Goal: Task Accomplishment & Management: Manage account settings

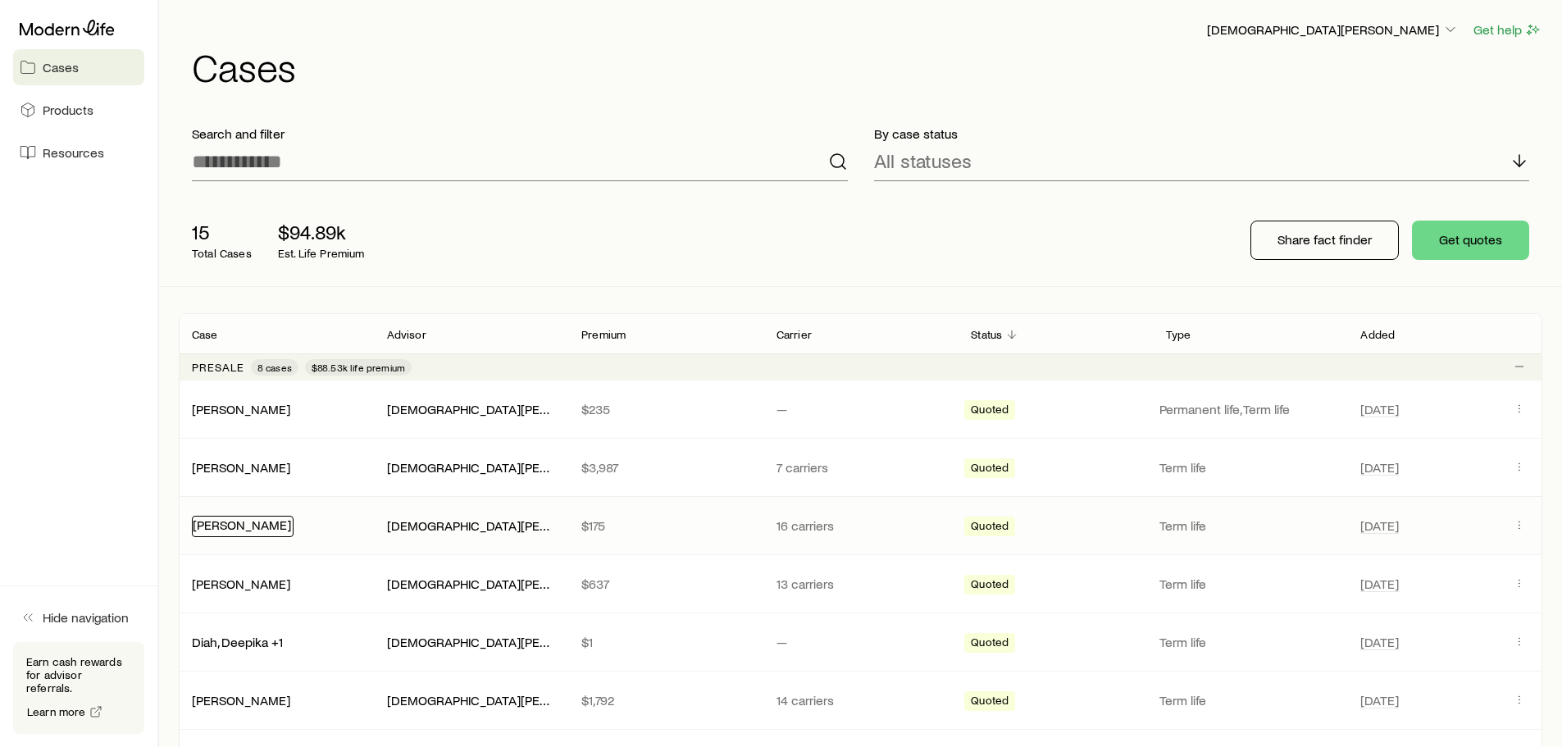
click at [253, 525] on link "[PERSON_NAME]" at bounding box center [242, 525] width 98 height 16
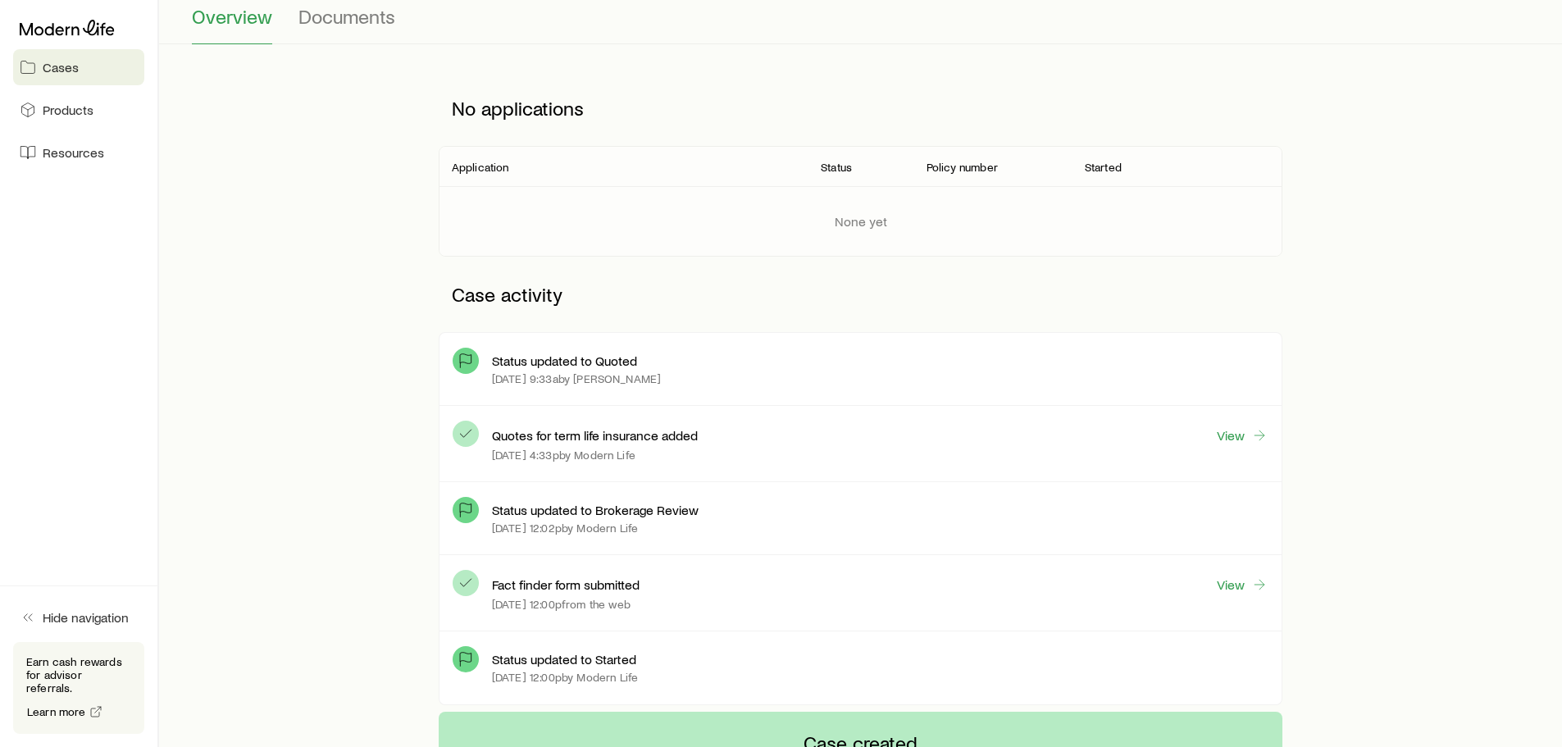
scroll to position [164, 0]
click at [1248, 439] on link "View" at bounding box center [1242, 435] width 52 height 19
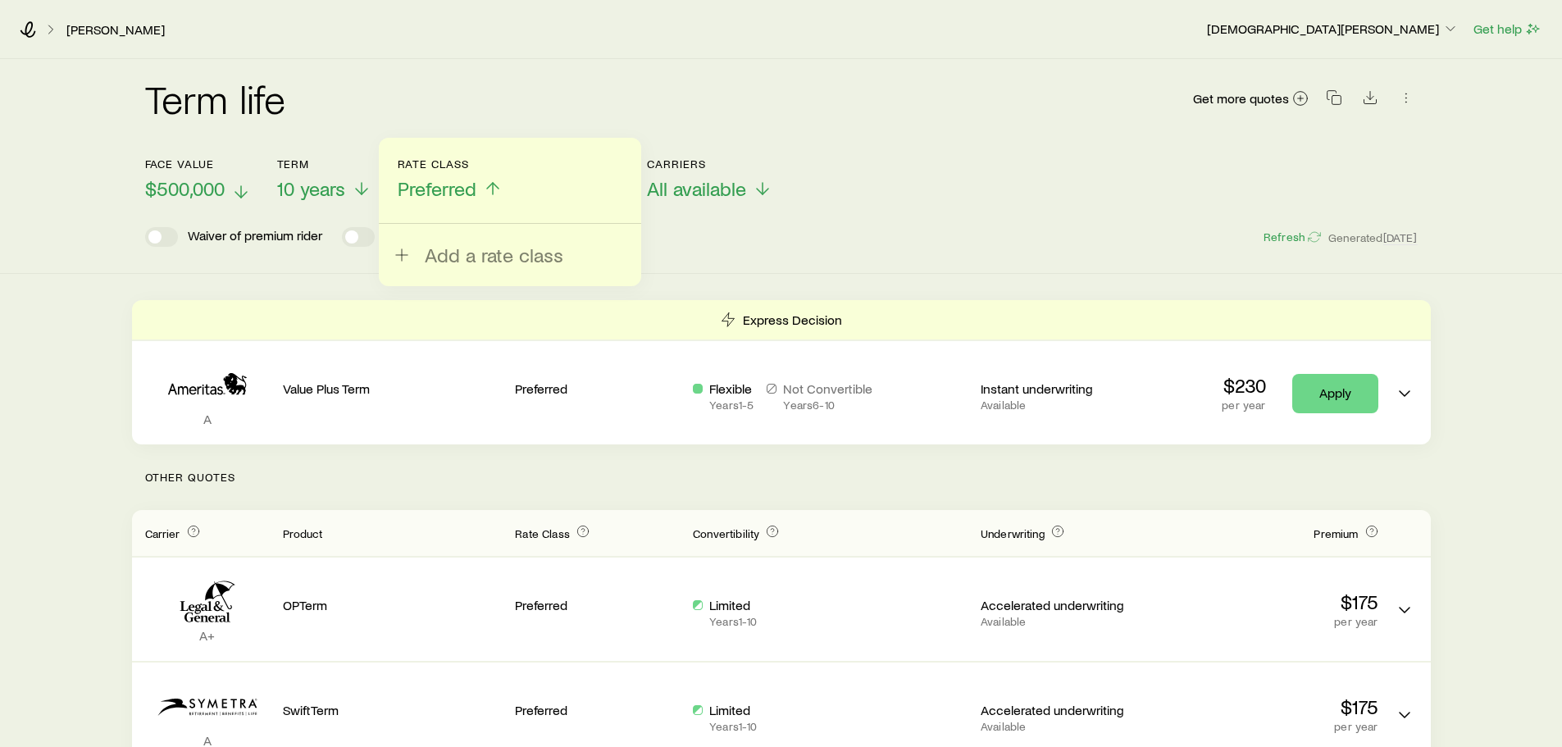
click at [221, 195] on span "$500,000" at bounding box center [185, 188] width 80 height 23
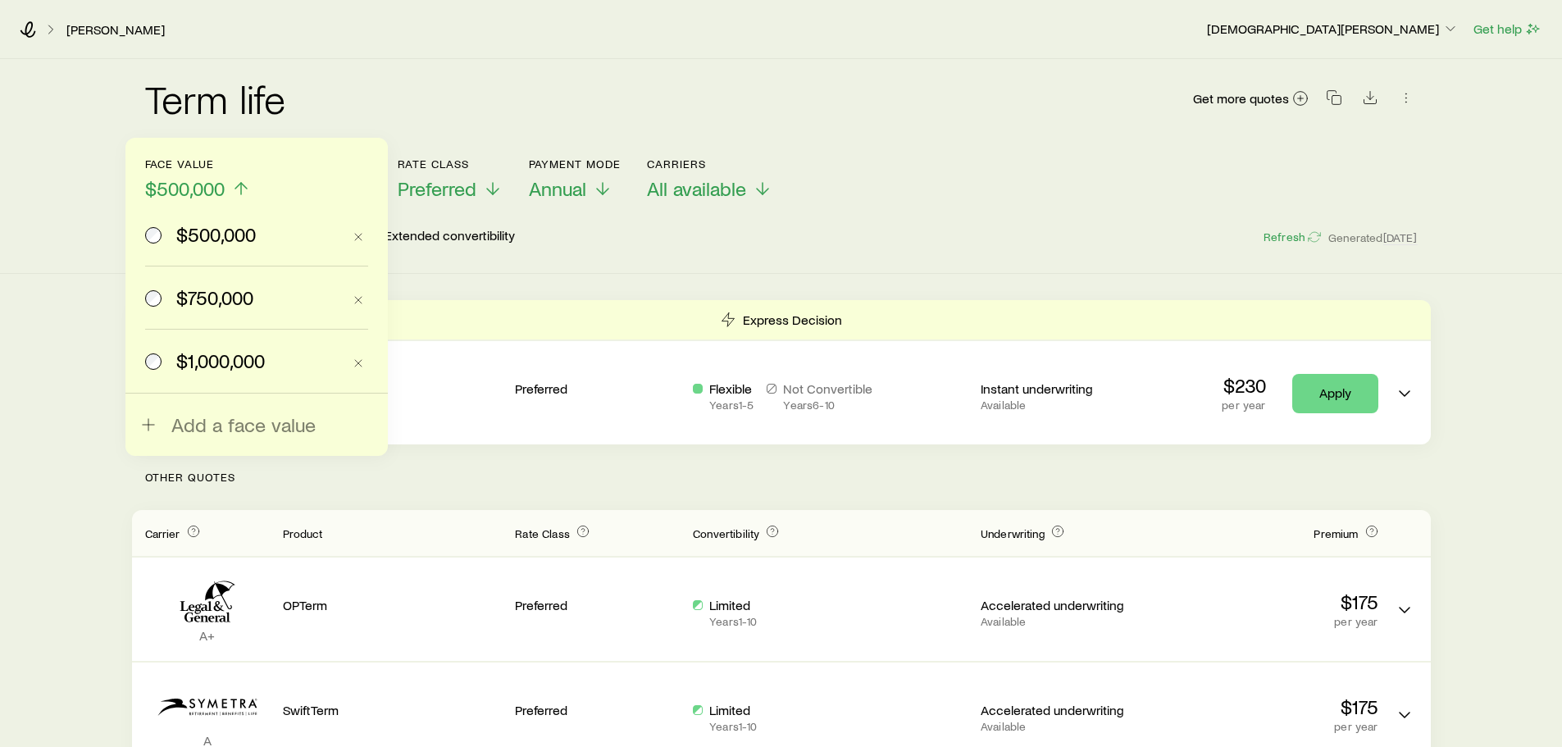
click at [220, 296] on span "$750,000" at bounding box center [214, 297] width 77 height 23
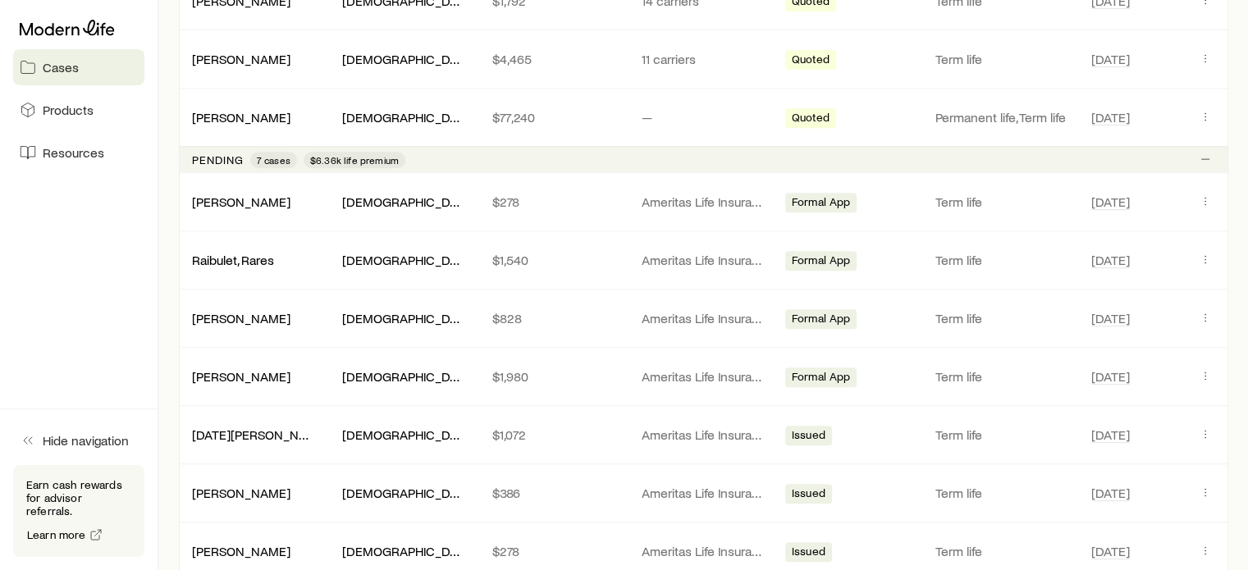
scroll to position [738, 0]
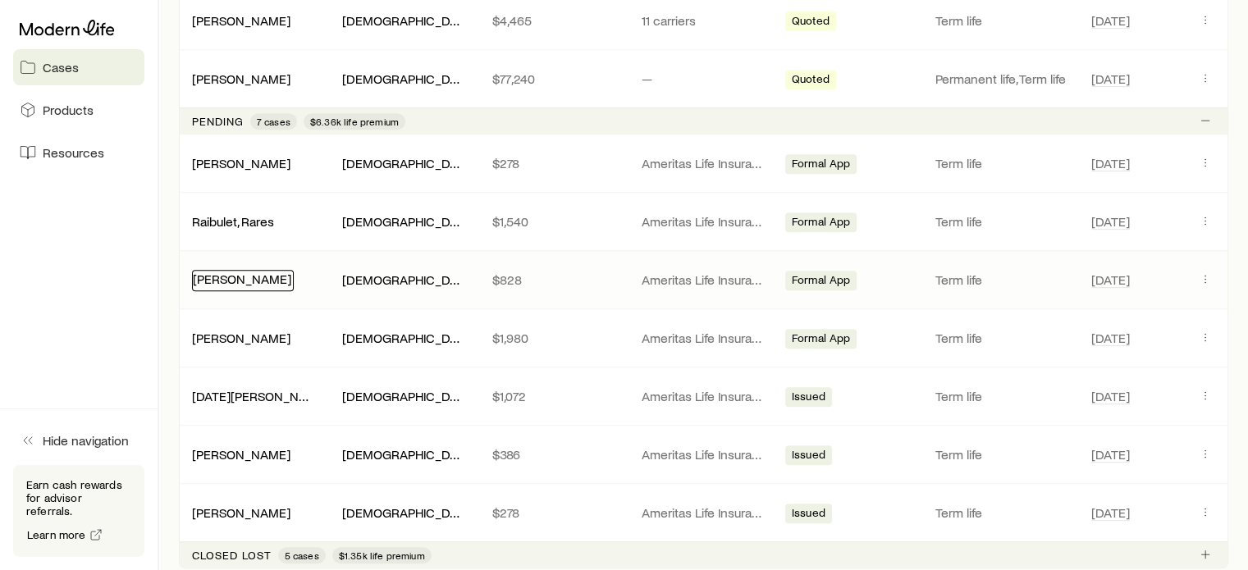
click at [241, 276] on link "[PERSON_NAME]" at bounding box center [242, 279] width 98 height 16
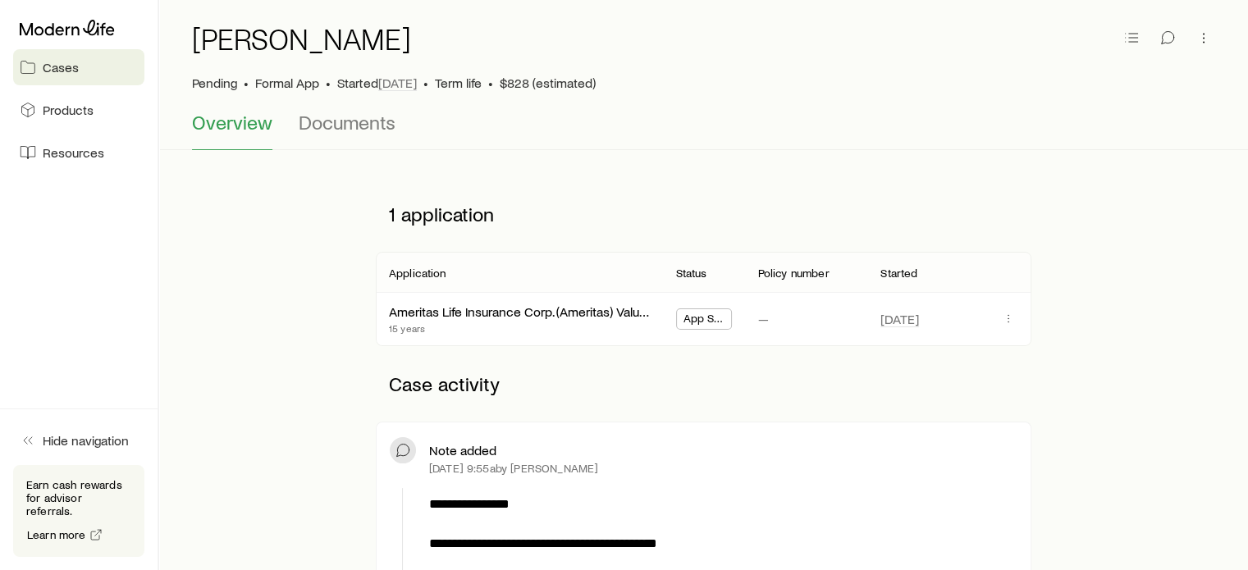
scroll to position [82, 0]
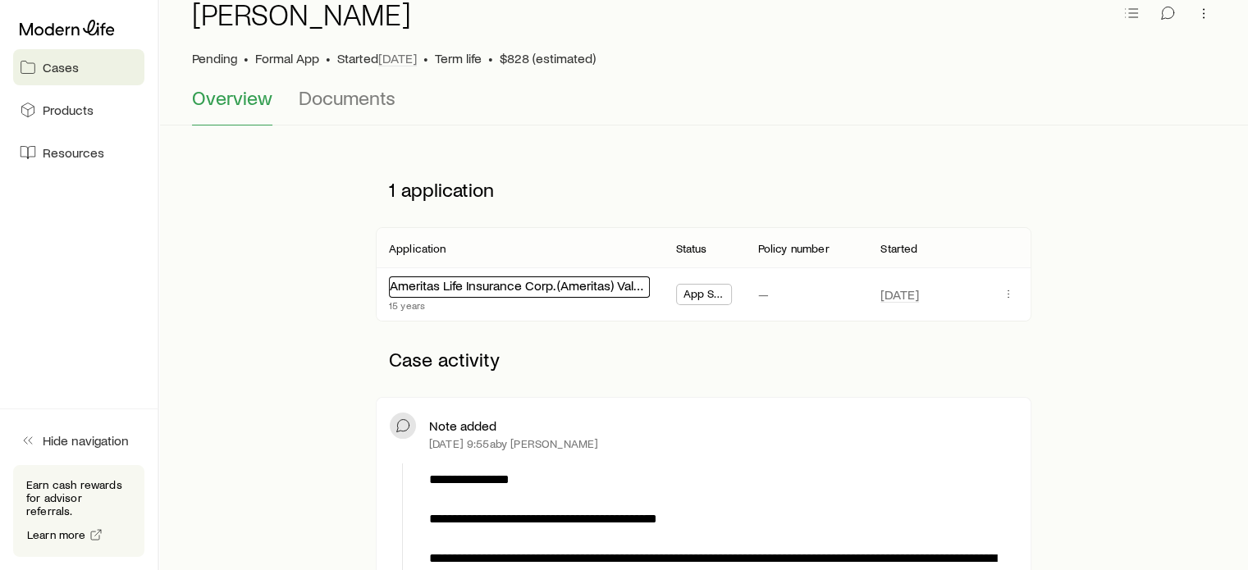
click at [542, 290] on link "Ameritas Life Insurance Corp. (Ameritas) Value Plus Term" at bounding box center [547, 285] width 314 height 16
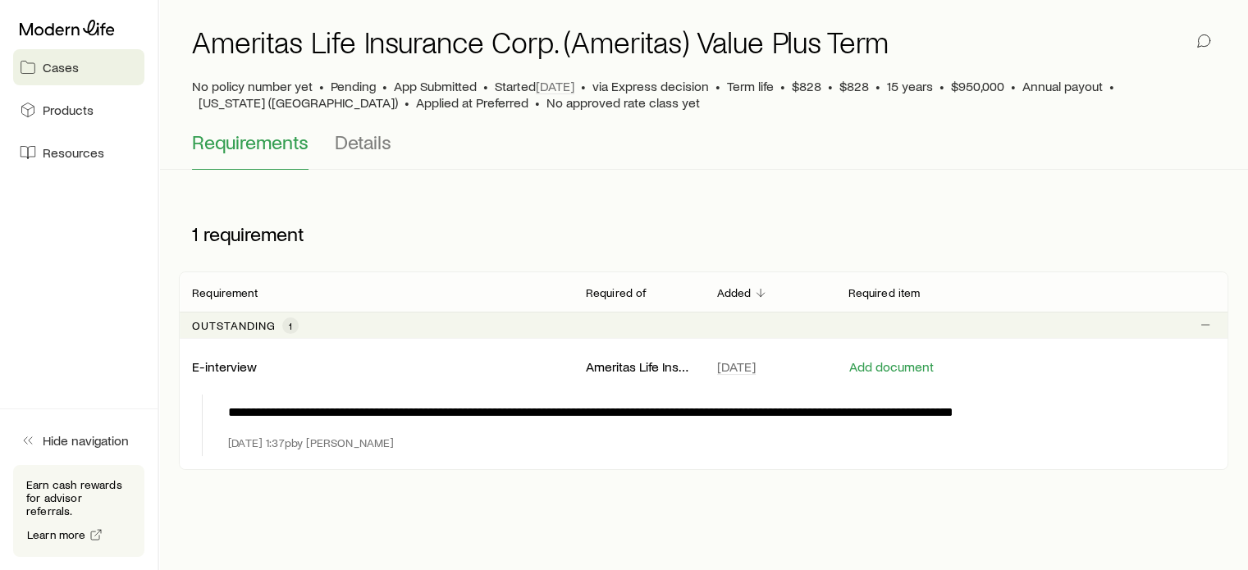
scroll to position [89, 0]
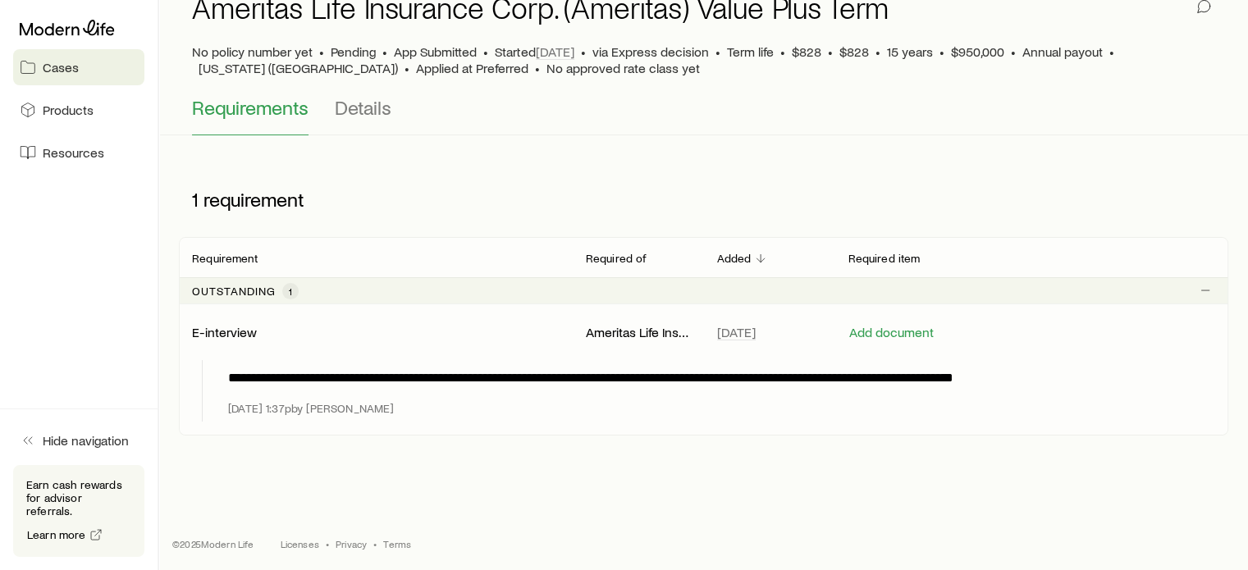
click at [242, 332] on p "E-interview" at bounding box center [224, 332] width 65 height 16
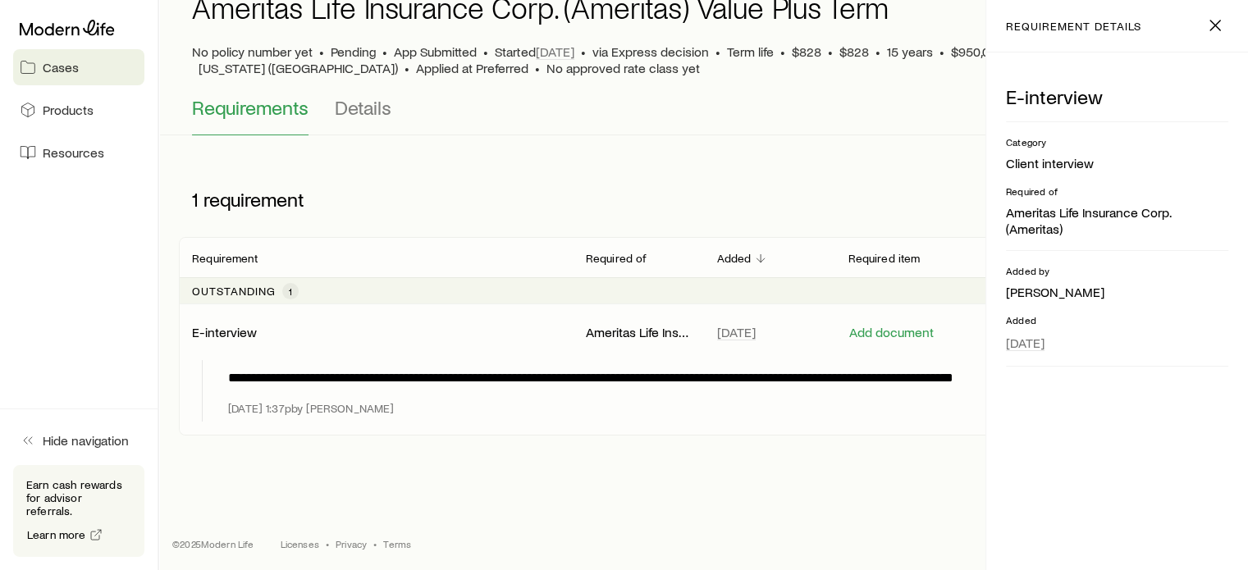
click at [611, 335] on p "Ameritas Life Insurance Corp. (Ameritas)" at bounding box center [638, 332] width 105 height 16
click at [881, 332] on button "Add document" at bounding box center [890, 333] width 86 height 16
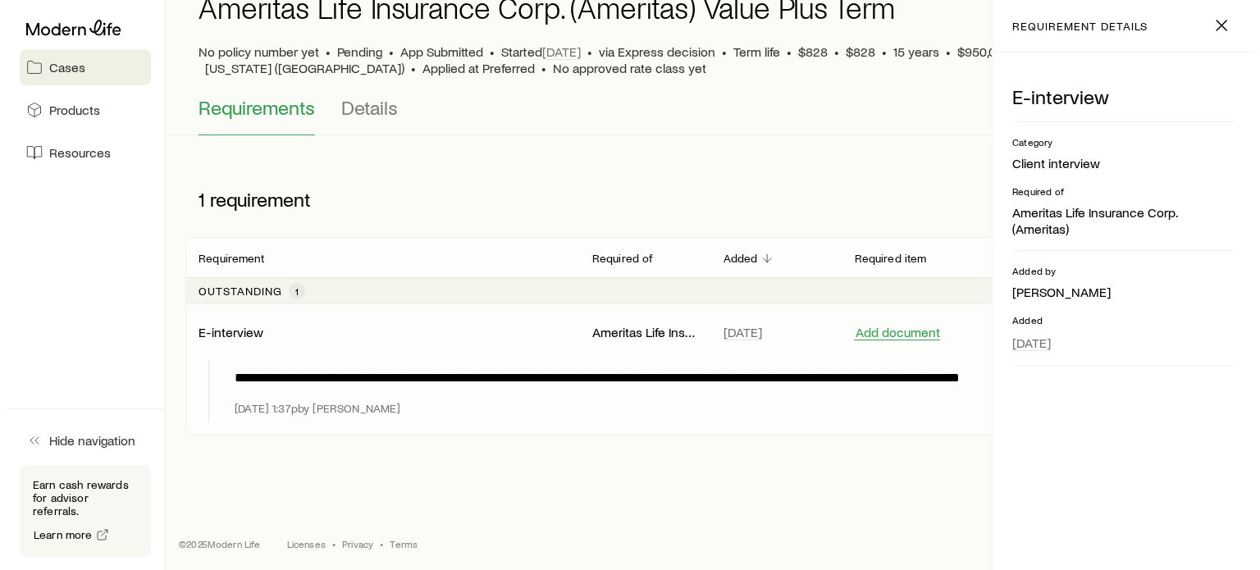
scroll to position [0, 0]
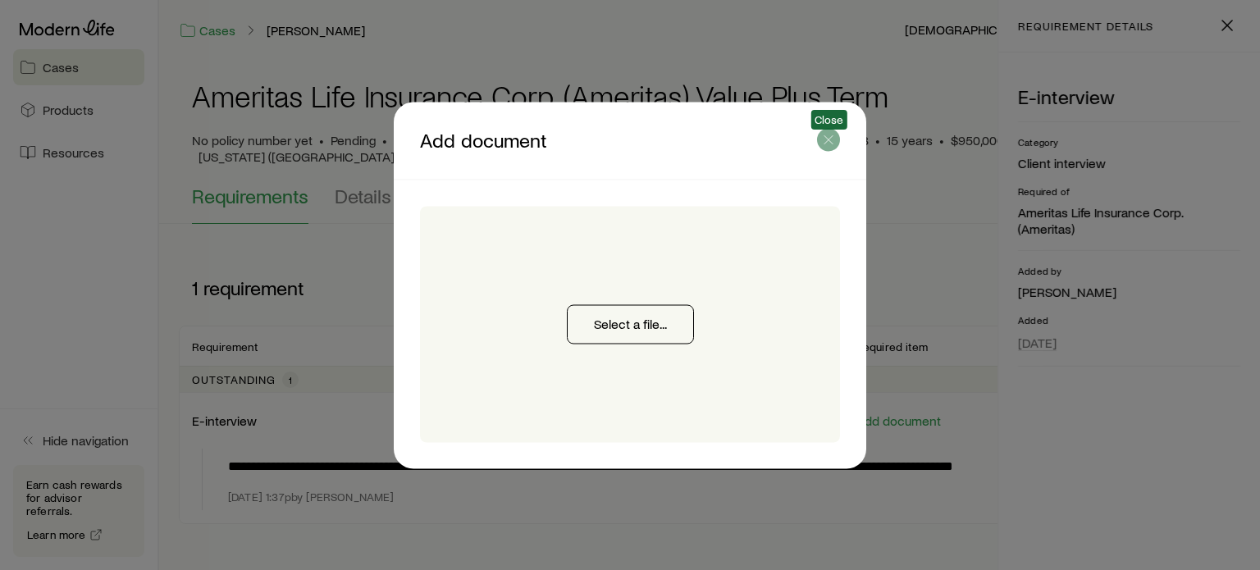
click at [834, 143] on icon "button" at bounding box center [828, 139] width 16 height 16
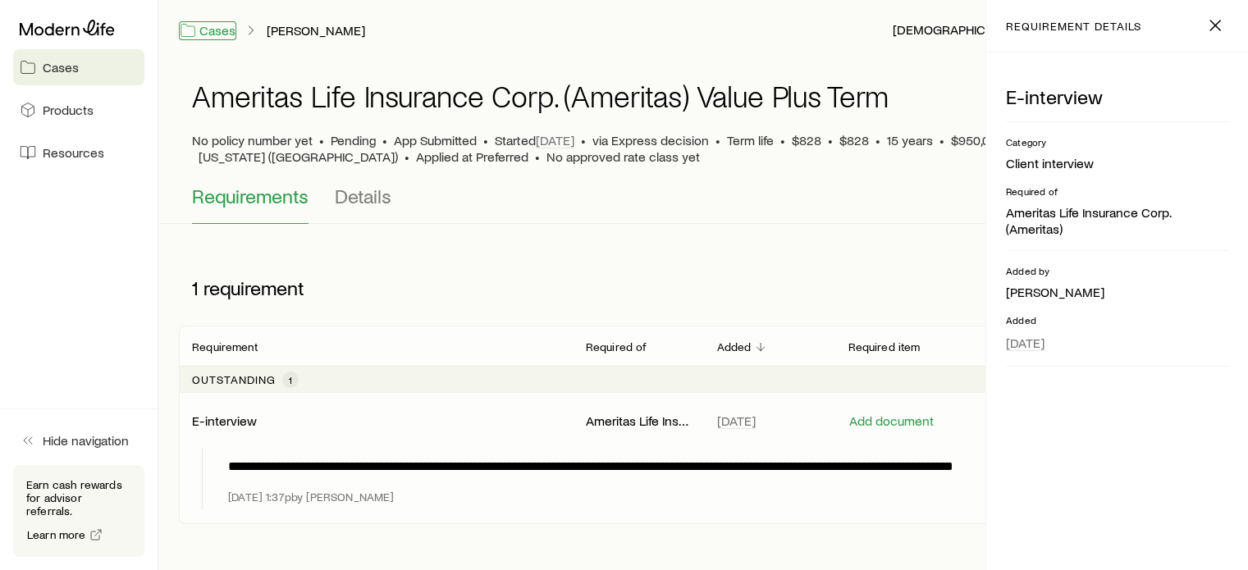
click at [209, 33] on link "Cases" at bounding box center [207, 30] width 57 height 19
